Goal: Task Accomplishment & Management: Complete application form

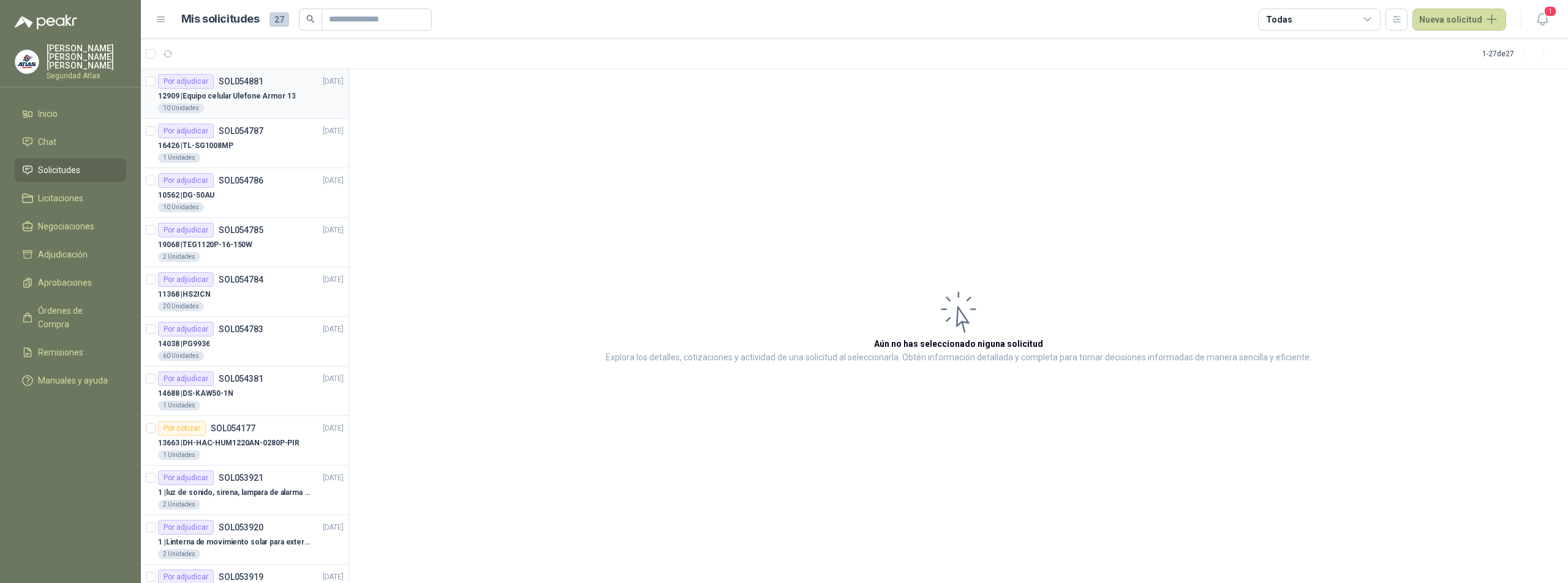
click at [268, 104] on div "10 Unidades" at bounding box center [250, 108] width 186 height 10
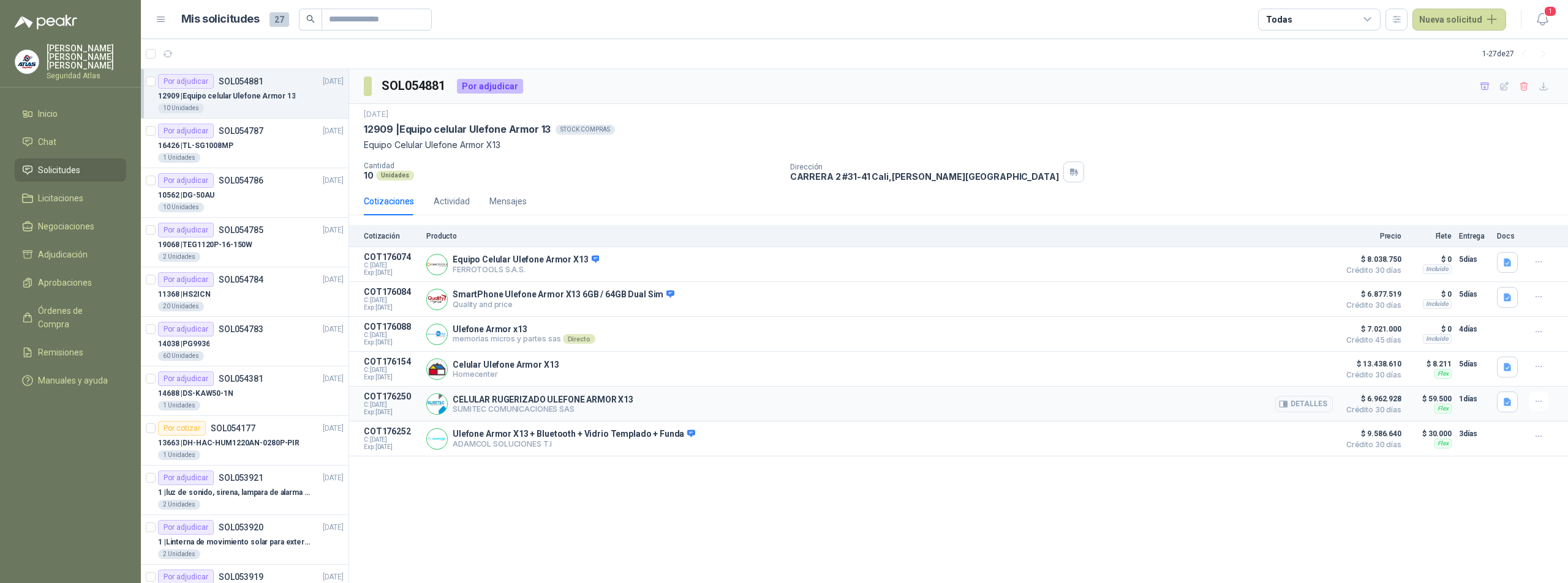
drag, startPoint x: 464, startPoint y: 412, endPoint x: 478, endPoint y: 411, distance: 14.0
click at [474, 411] on p "SUMITEC COMUNICACIONES SAS" at bounding box center [543, 409] width 180 height 9
click at [1356, 538] on div "SOL054881 Por adjudicar [DATE][PHONE_NUMBER] | Equipo celular Ulefone Armor 13 …" at bounding box center [958, 326] width 1218 height 515
click at [1447, 23] on button "Nueva solicitud" at bounding box center [1459, 19] width 94 height 22
click at [1458, 47] on link "Solicitud" at bounding box center [1473, 49] width 104 height 22
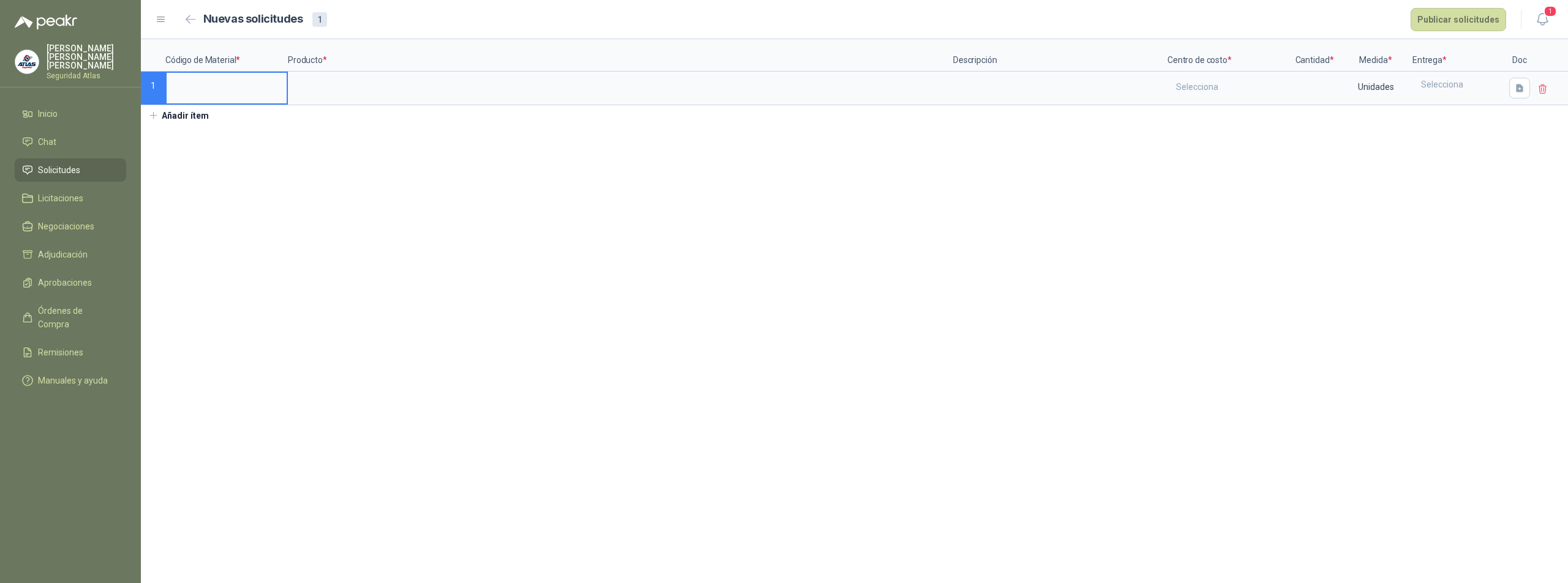
click at [259, 81] on input at bounding box center [227, 85] width 120 height 24
type input "*"
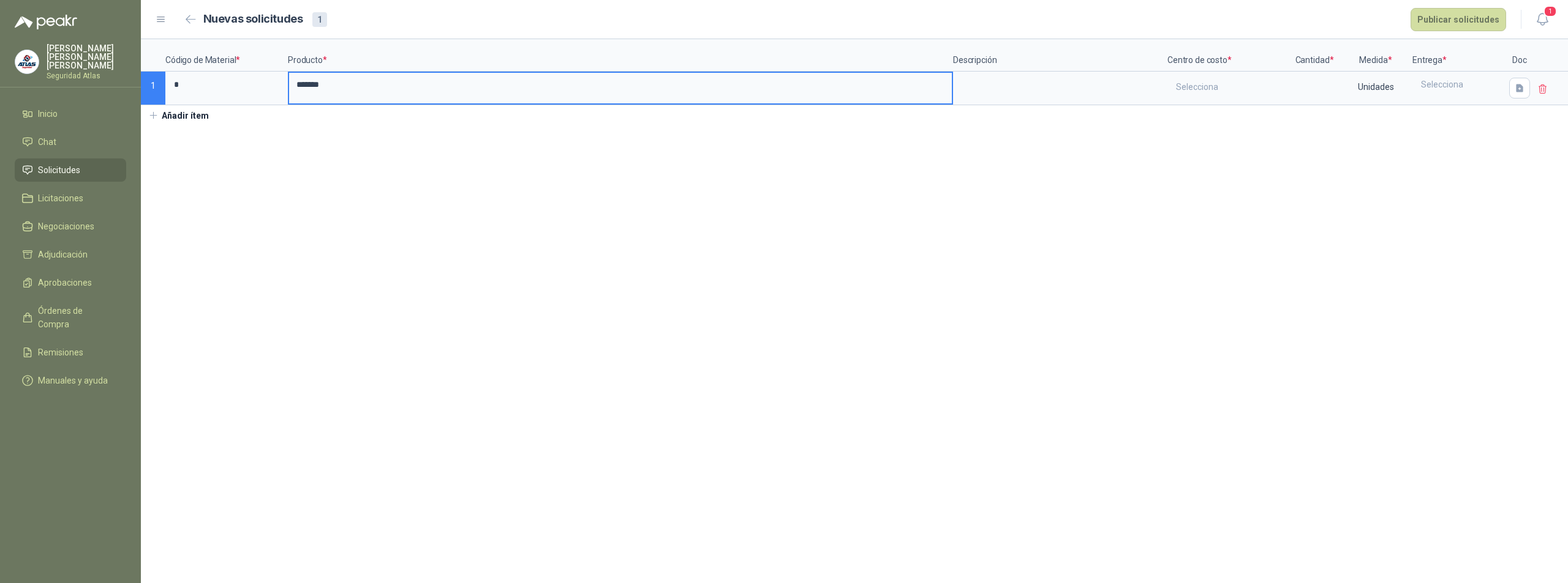
type input "******"
click at [477, 85] on input "******" at bounding box center [620, 85] width 662 height 24
click at [1040, 99] on textarea at bounding box center [1060, 86] width 212 height 28
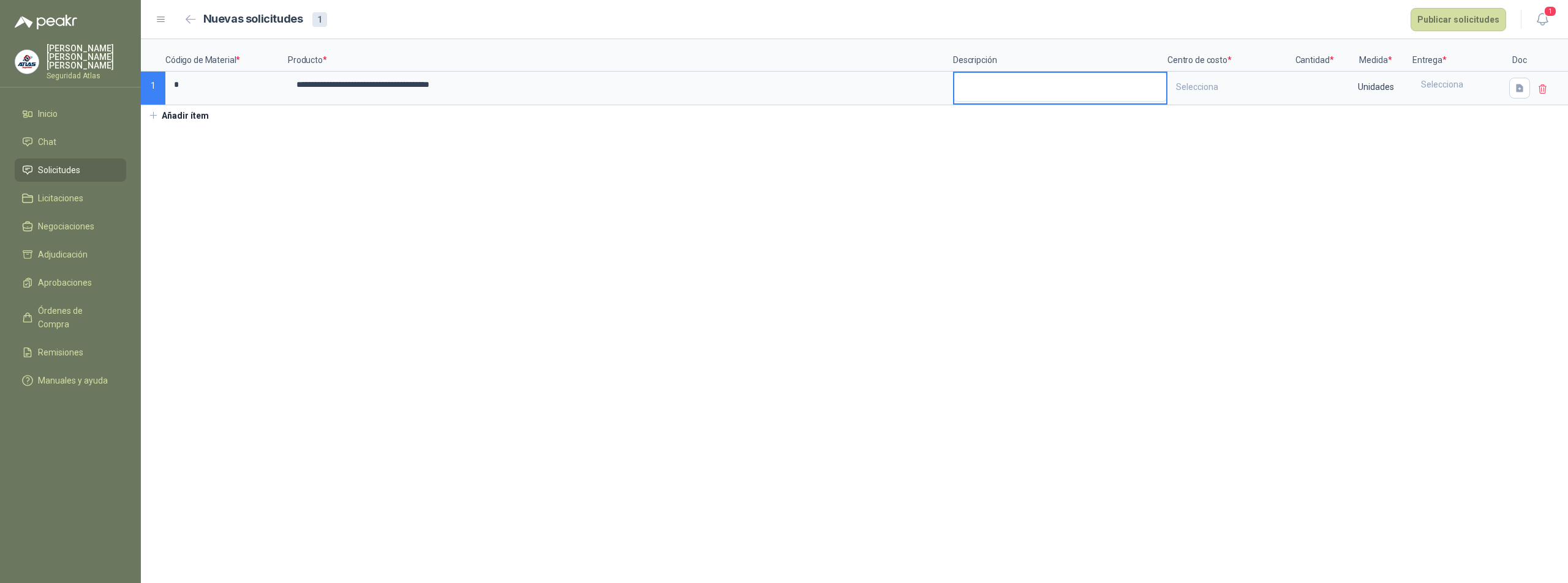
click at [1040, 99] on textarea at bounding box center [1060, 86] width 212 height 28
click at [1189, 84] on div "Selecciona" at bounding box center [1228, 86] width 120 height 28
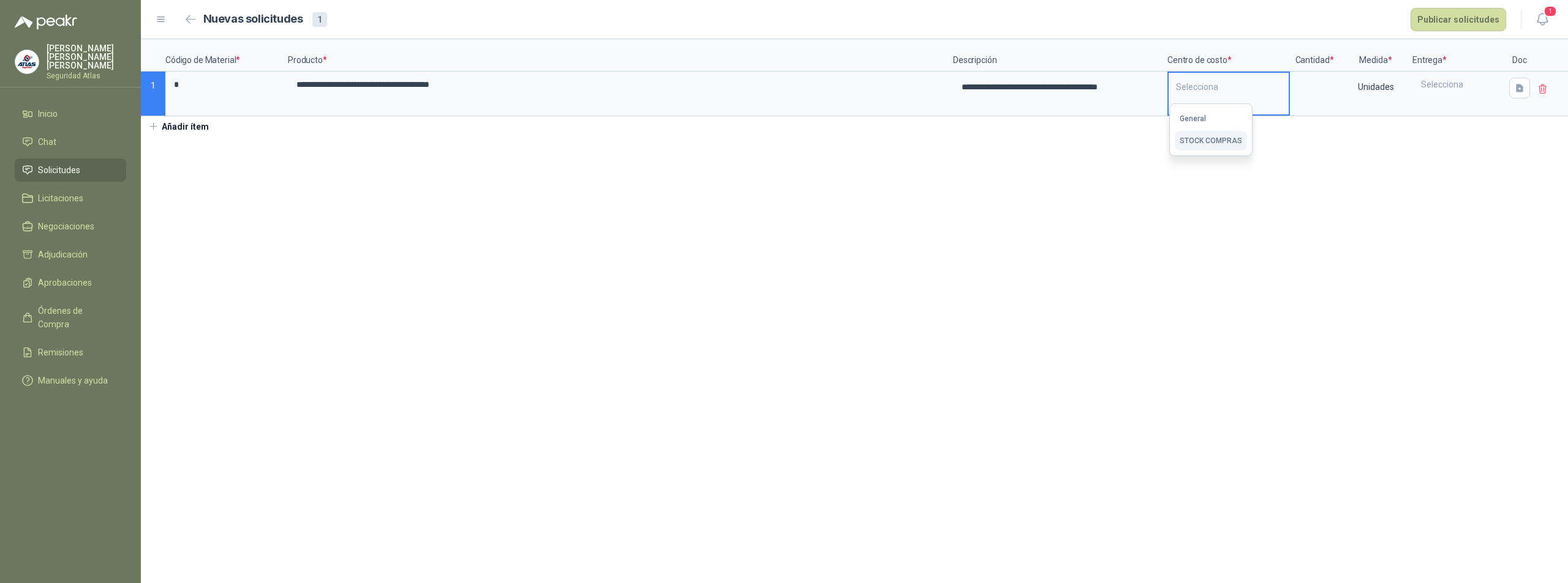
drag, startPoint x: 1215, startPoint y: 134, endPoint x: 1251, endPoint y: 125, distance: 37.1
click at [1215, 136] on button "STOCK COMPRAS" at bounding box center [1211, 140] width 72 height 20
type textarea "**********"
click at [1315, 96] on input at bounding box center [1314, 85] width 47 height 24
type input "*"
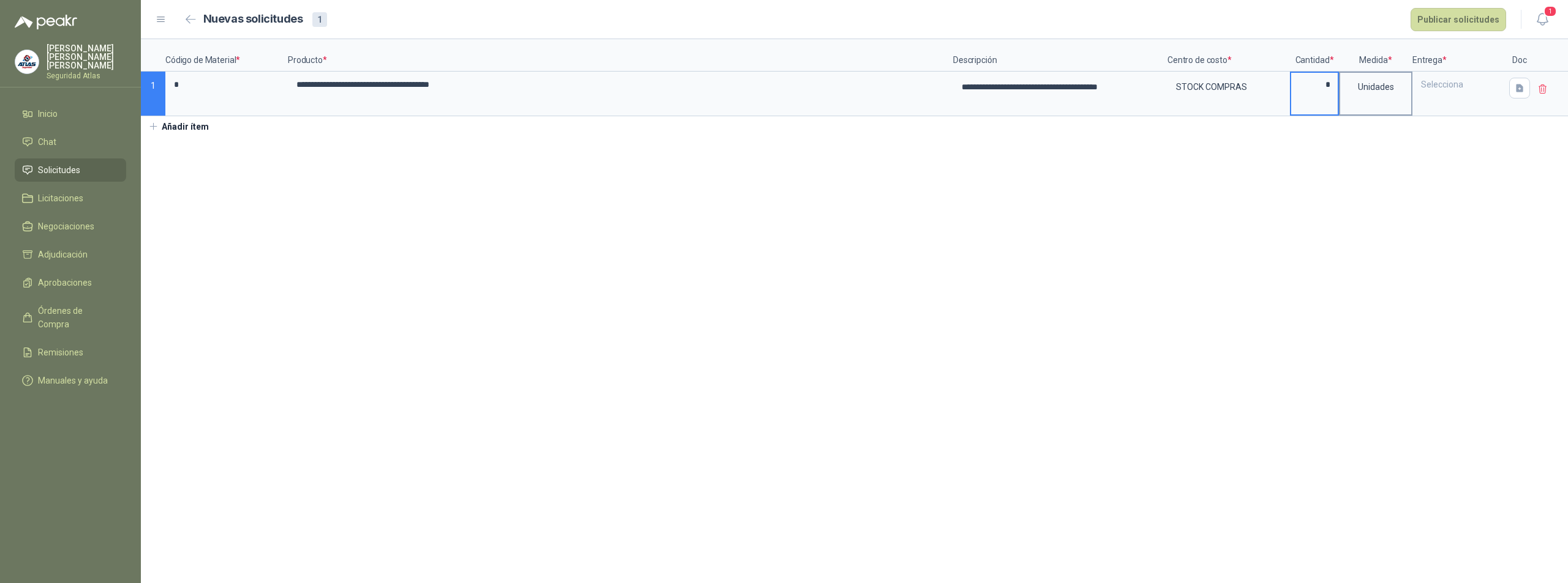
click at [1376, 100] on div "Unidades" at bounding box center [1375, 86] width 71 height 28
click at [1452, 90] on div "Selecciona" at bounding box center [1458, 84] width 89 height 23
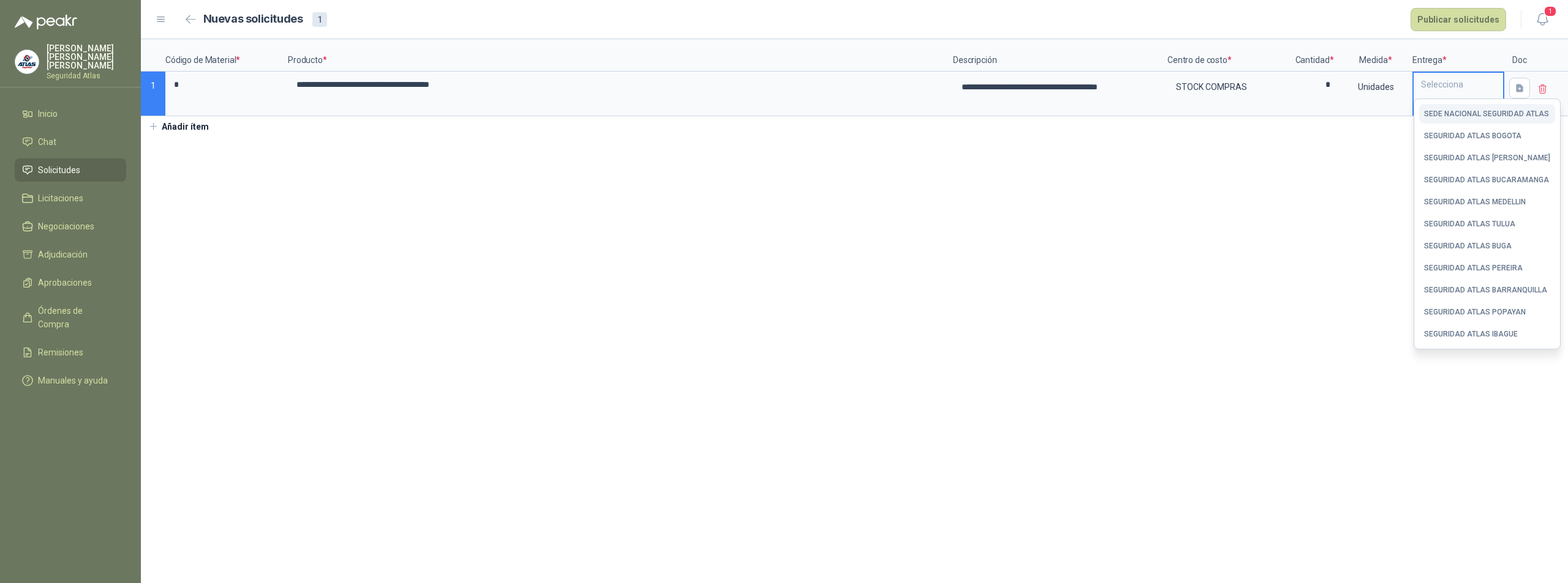
click at [1501, 116] on div "SEDE NACIONAL SEGURIDAD ATLAS" at bounding box center [1486, 113] width 125 height 8
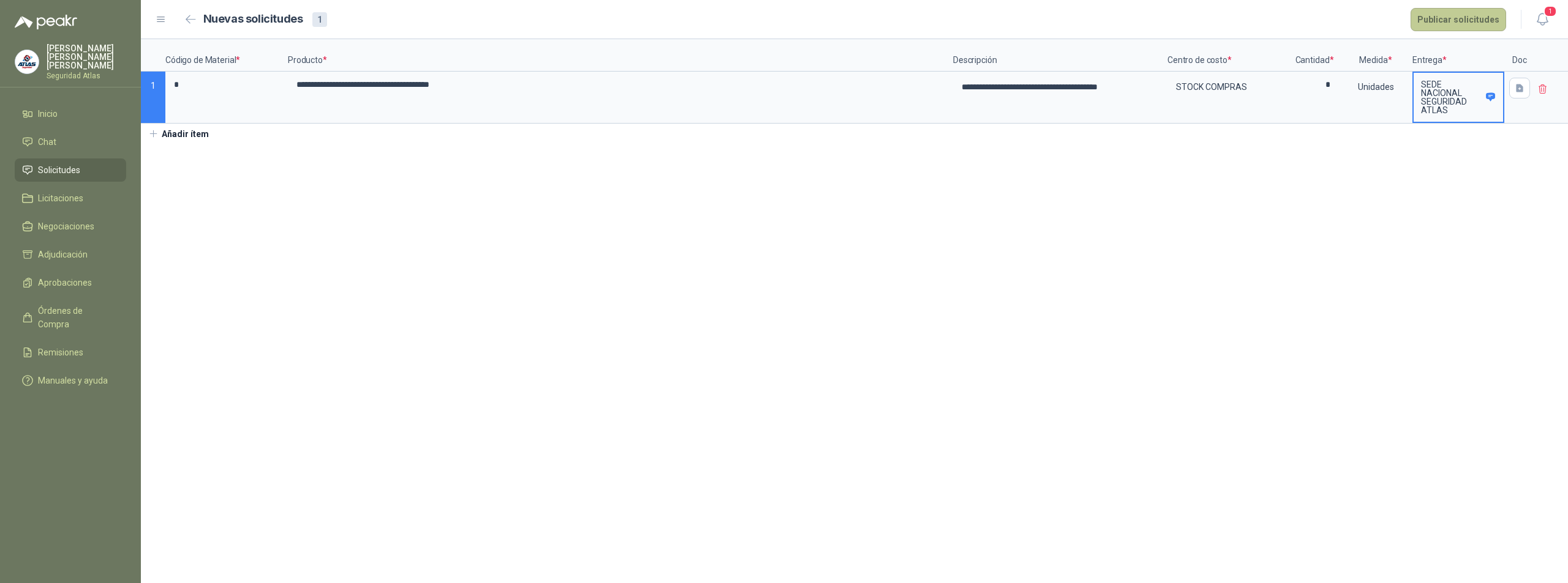
click at [1465, 18] on button "Publicar solicitudes" at bounding box center [1458, 20] width 95 height 23
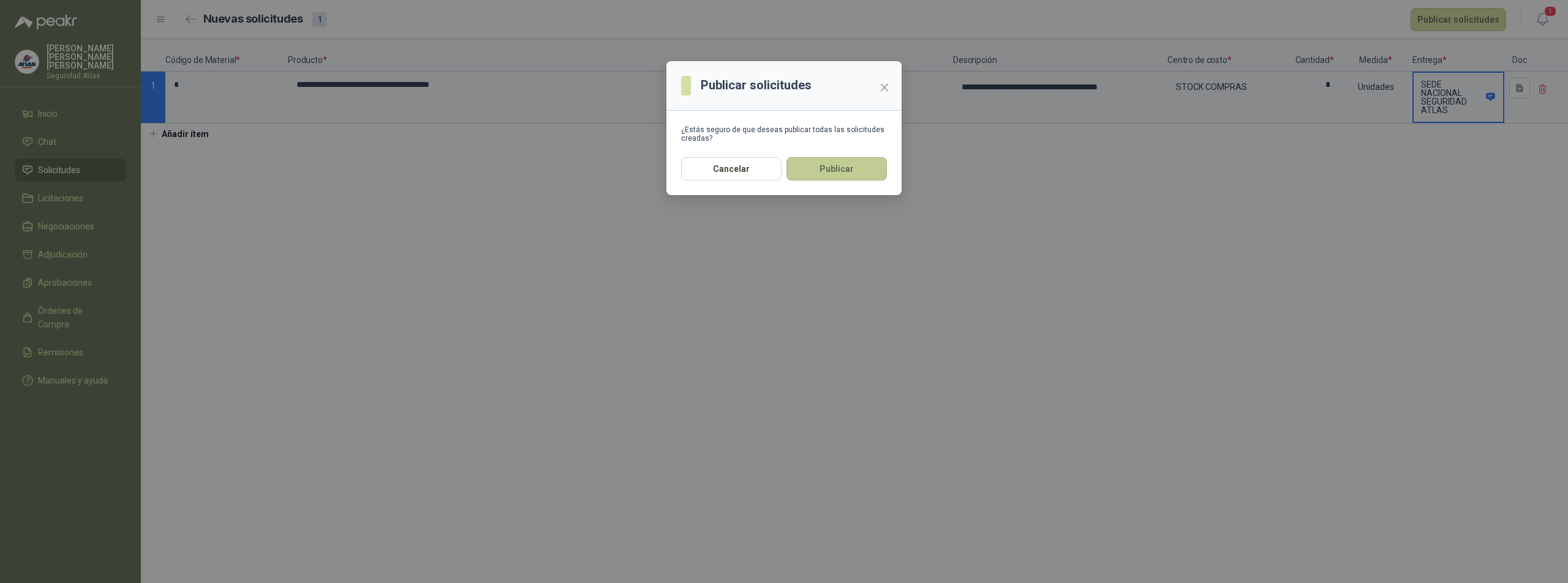
click at [853, 178] on button "Publicar" at bounding box center [837, 168] width 101 height 23
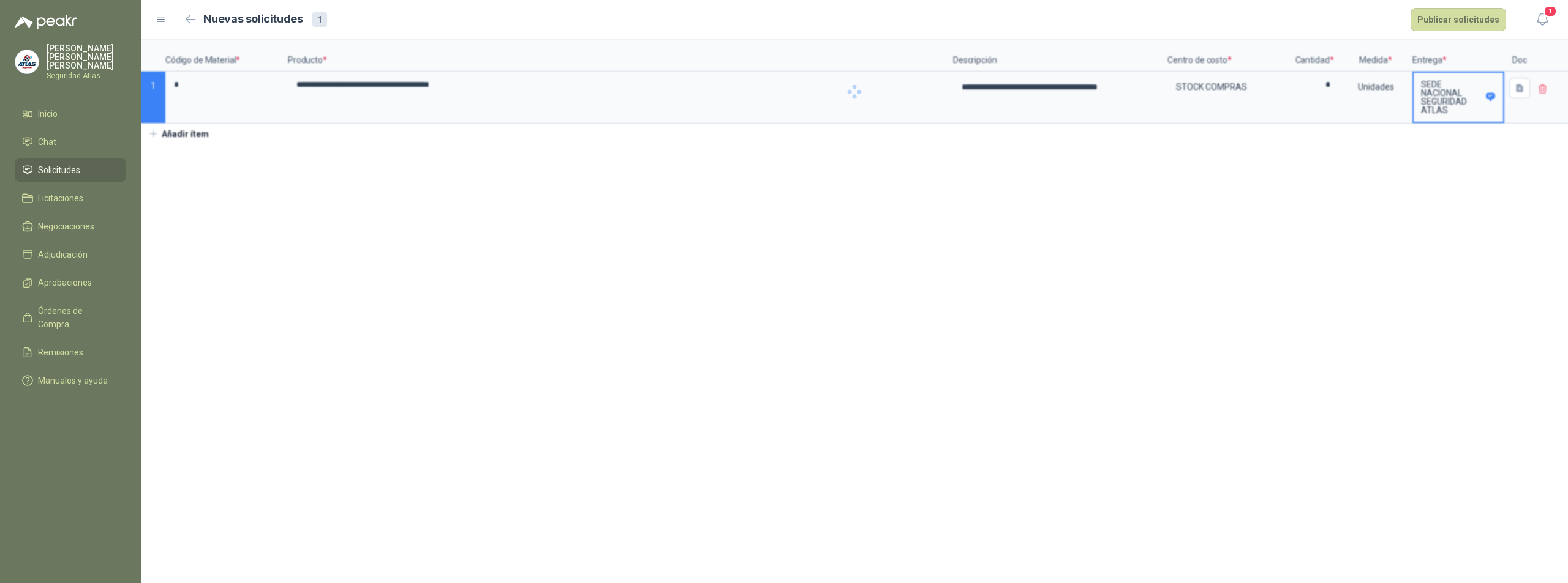
type textarea "**********"
